Goal: Task Accomplishment & Management: Manage account settings

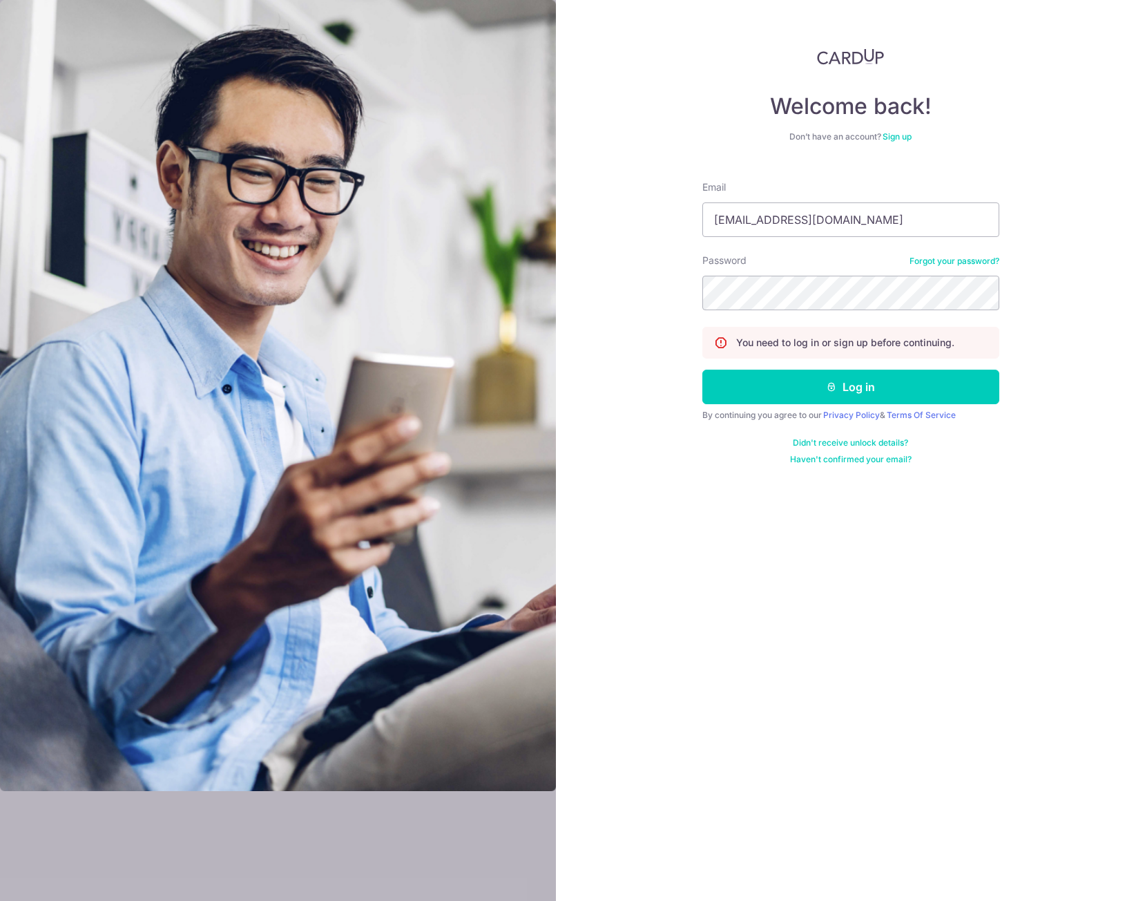
click at [787, 393] on button "Log in" at bounding box center [851, 387] width 297 height 35
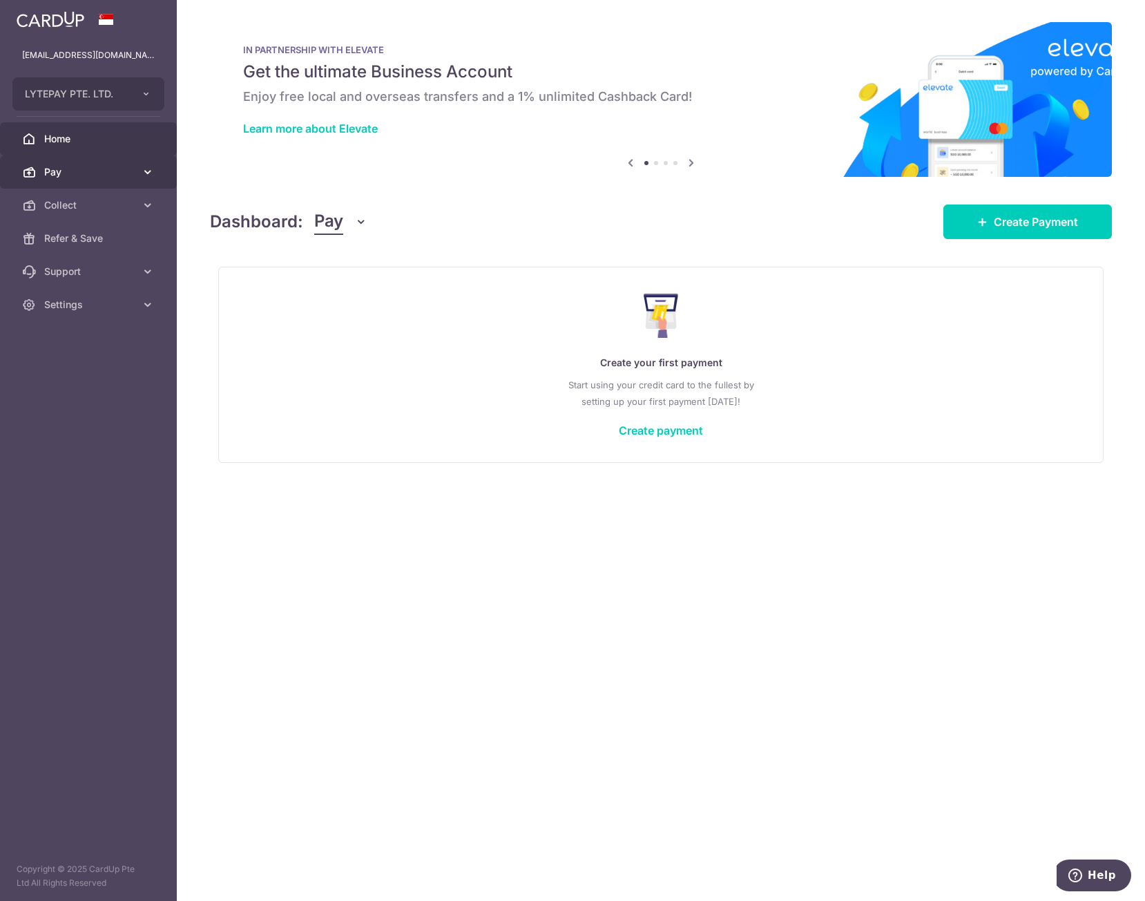
click at [151, 166] on icon at bounding box center [148, 172] width 14 height 14
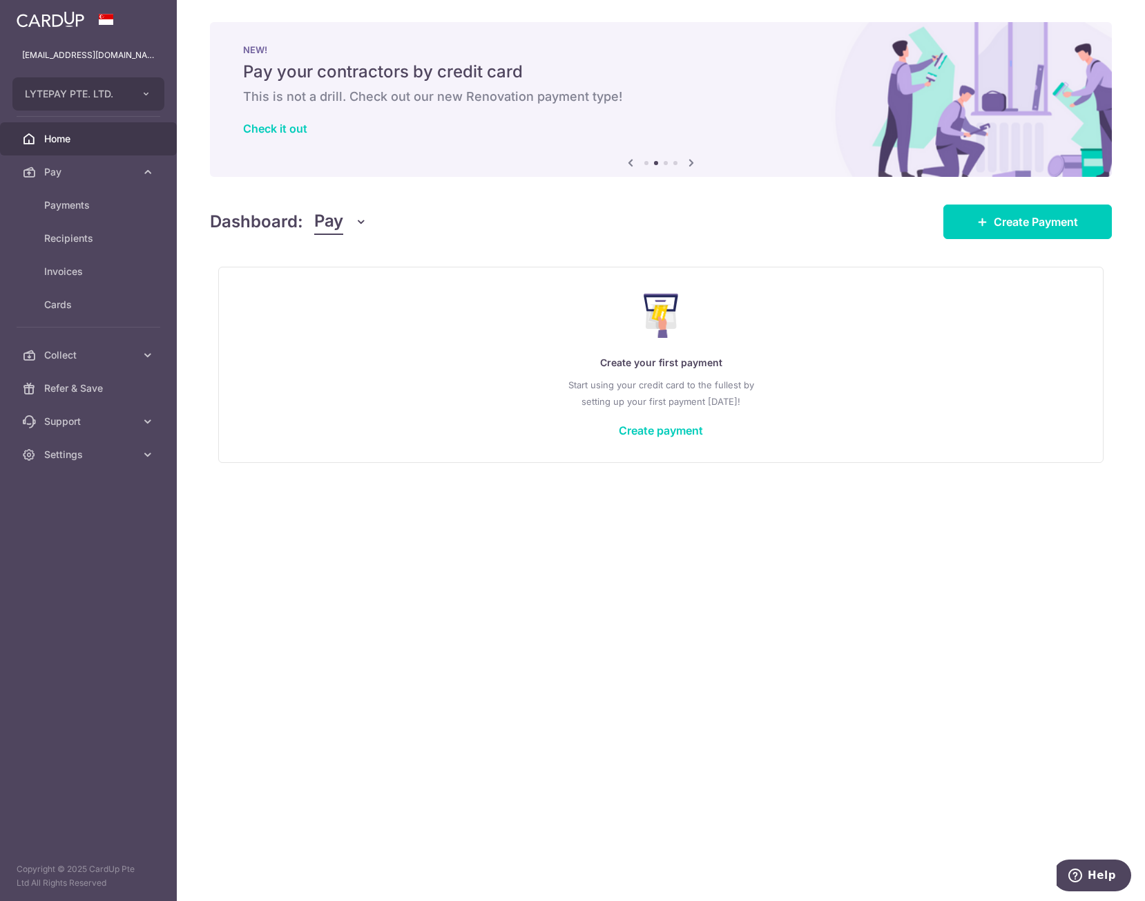
click at [914, 402] on p "Start using your credit card to the fullest by setting up your first payment [D…" at bounding box center [661, 392] width 829 height 33
